Goal: Navigation & Orientation: Find specific page/section

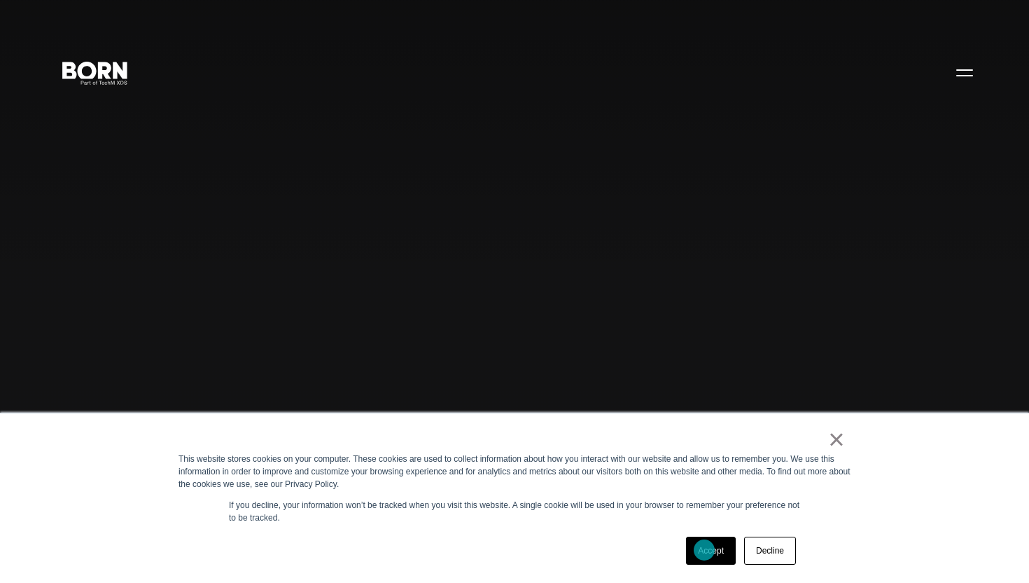
click at [704, 550] on link "Accept" at bounding box center [711, 550] width 50 height 28
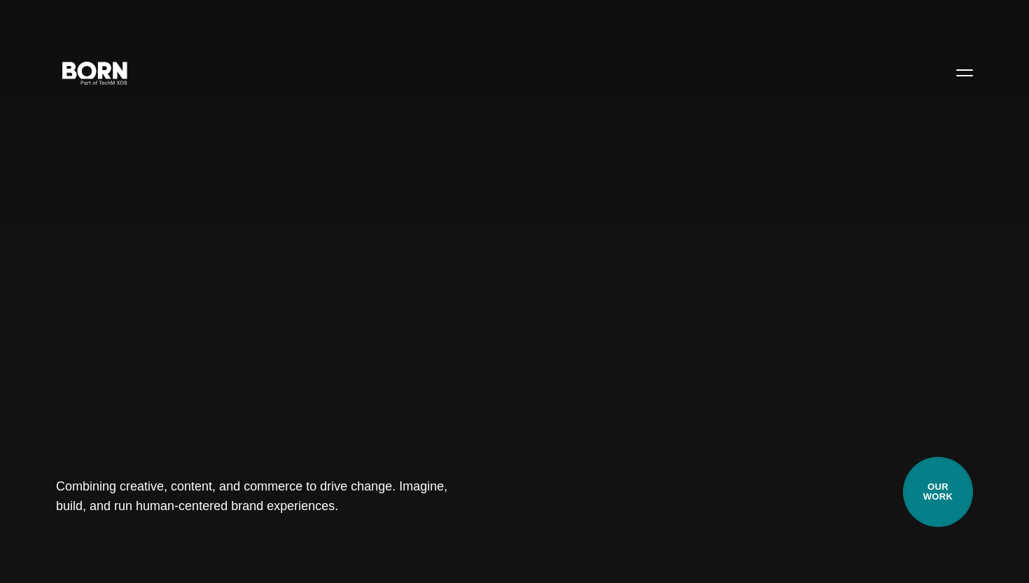
click at [929, 471] on link "Our Work" at bounding box center [938, 492] width 70 height 70
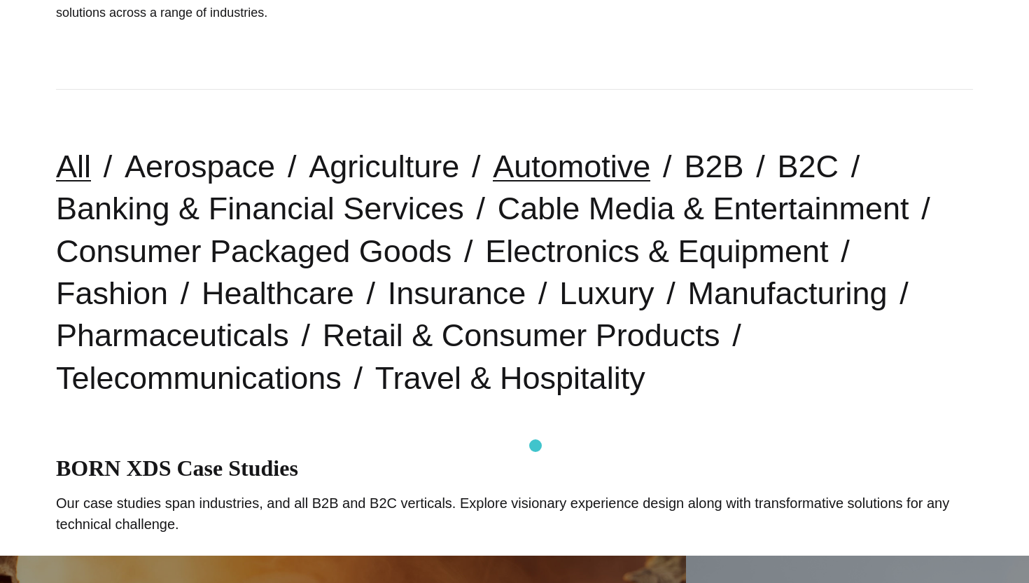
scroll to position [285, 0]
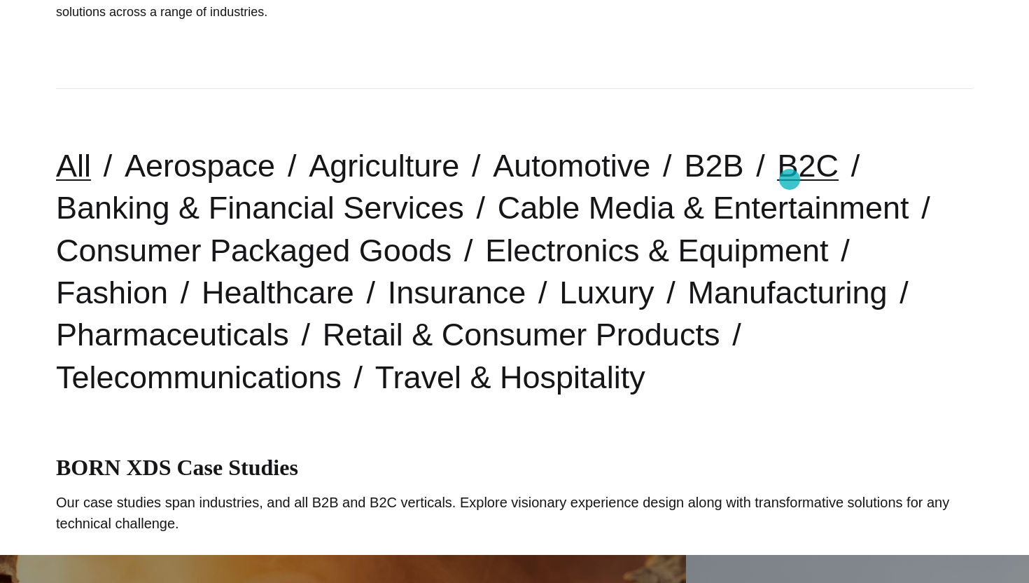
click at [790, 179] on link "B2C" at bounding box center [808, 166] width 62 height 36
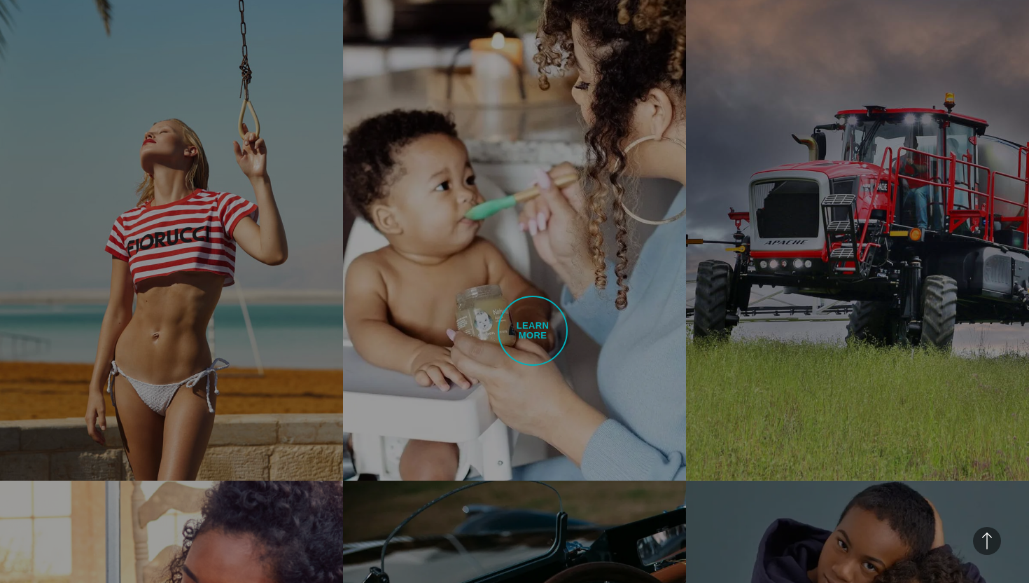
scroll to position [2528, 0]
